Goal: Information Seeking & Learning: Find specific fact

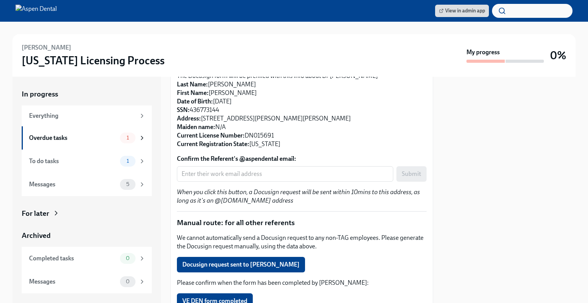
scroll to position [116, 0]
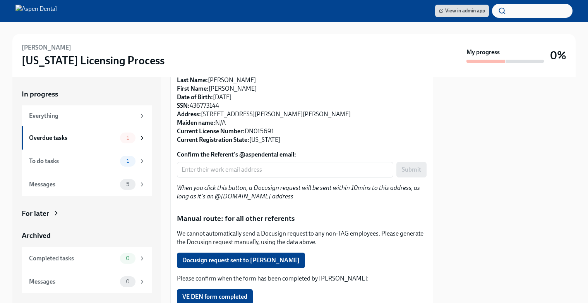
click at [468, 135] on div at bounding box center [509, 190] width 133 height 226
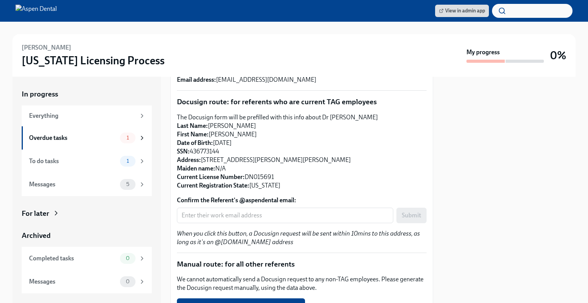
scroll to position [0, 0]
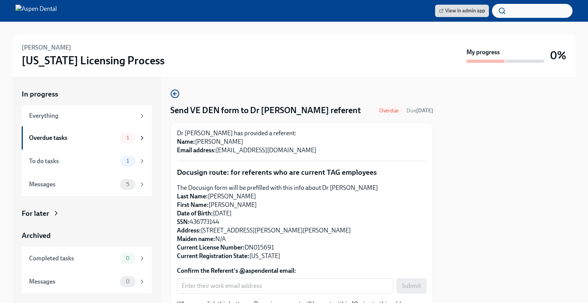
click at [321, 231] on p "The Docusign form will be prefilled with this info about Dr [PERSON_NAME] Last …" at bounding box center [302, 222] width 250 height 77
drag, startPoint x: 320, startPoint y: 230, endPoint x: 208, endPoint y: 232, distance: 112.3
click at [208, 232] on p "The Docusign form will be prefilled with this info about Dr [PERSON_NAME] Last …" at bounding box center [302, 222] width 250 height 77
copy p "[STREET_ADDRESS][PERSON_NAME][PERSON_NAME],"
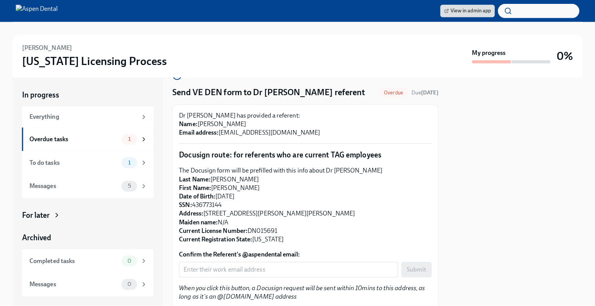
scroll to position [19, 0]
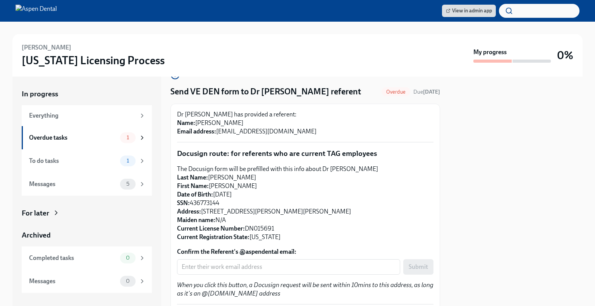
drag, startPoint x: 235, startPoint y: 122, endPoint x: 197, endPoint y: 122, distance: 38.7
click at [197, 122] on p "Dr [PERSON_NAME] has provided a referent: Name: [PERSON_NAME] Email address: [E…" at bounding box center [305, 123] width 256 height 26
copy p "[PERSON_NAME]"
drag, startPoint x: 283, startPoint y: 130, endPoint x: 217, endPoint y: 130, distance: 66.6
click at [217, 130] on p "Dr [PERSON_NAME] has provided a referent: Name: [PERSON_NAME] Email address: [E…" at bounding box center [305, 123] width 256 height 26
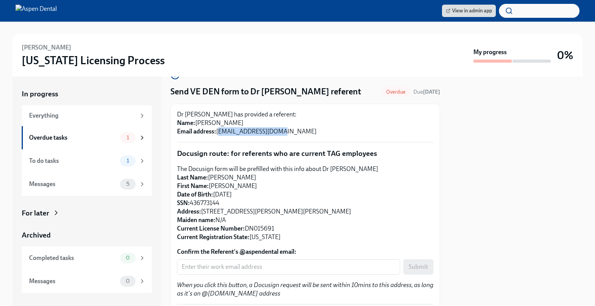
copy p "[EMAIL_ADDRESS][DOMAIN_NAME]"
